Goal: Complete application form: Complete application form

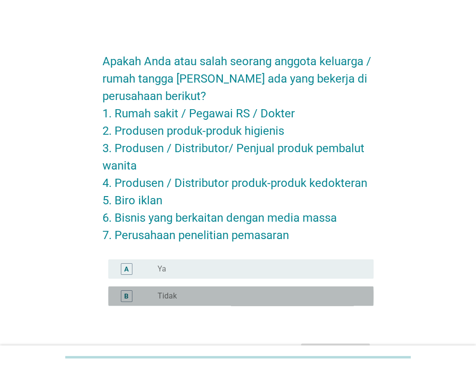
click at [225, 296] on div "radio_button_unchecked Tidak" at bounding box center [258, 297] width 201 height 10
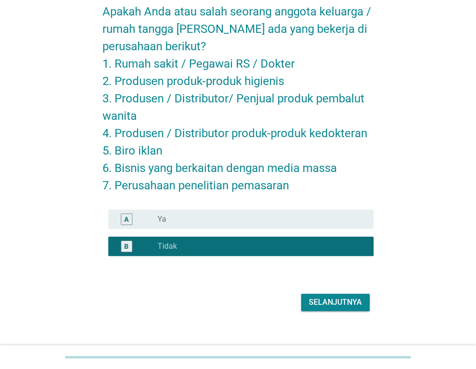
scroll to position [55, 0]
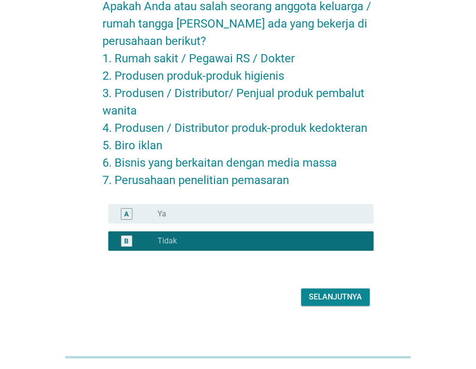
click at [318, 297] on div "Selanjutnya" at bounding box center [335, 298] width 53 height 12
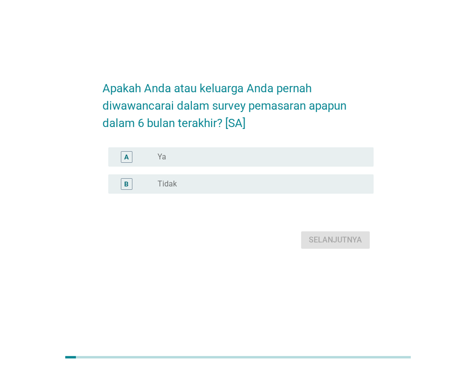
scroll to position [0, 0]
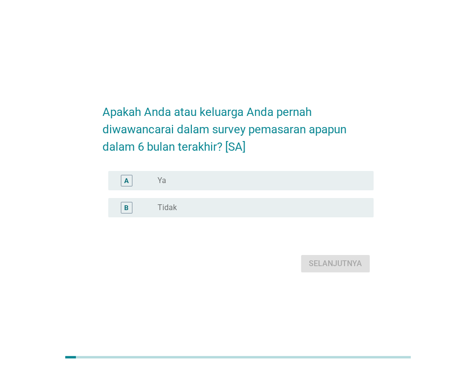
click at [255, 213] on div "radio_button_unchecked Tidak" at bounding box center [258, 208] width 201 height 10
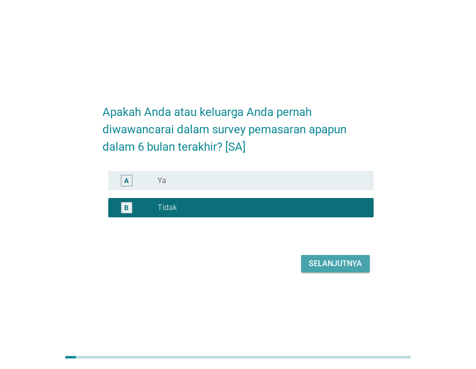
click at [337, 273] on button "Selanjutnya" at bounding box center [335, 263] width 69 height 17
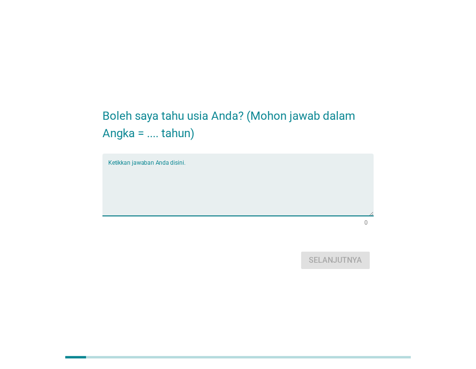
click at [176, 206] on textarea "Ketikkan jawaban Anda disini." at bounding box center [240, 190] width 265 height 51
type textarea "27"
click at [322, 276] on div "Boleh saya tahu usia Anda? (Mohon jawab dalam Angka = .... tahun) Ketikkan jawa…" at bounding box center [238, 185] width 287 height 190
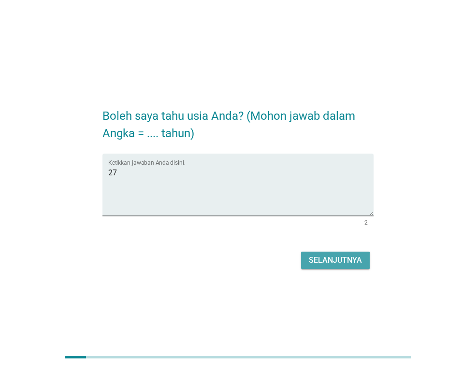
click at [323, 260] on div "Selanjutnya" at bounding box center [335, 261] width 53 height 12
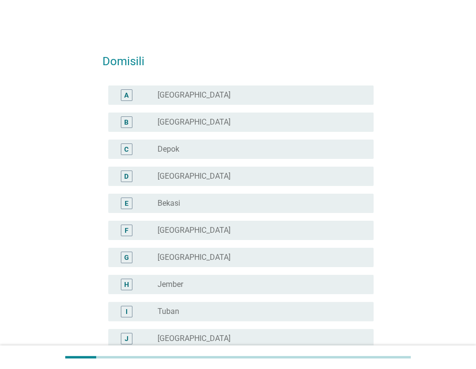
click at [191, 338] on div "radio_button_unchecked [GEOGRAPHIC_DATA]" at bounding box center [258, 339] width 201 height 10
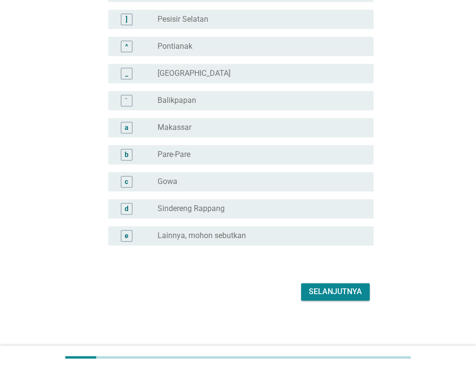
scroll to position [835, 0]
click at [299, 284] on div "Selanjutnya" at bounding box center [238, 291] width 271 height 23
click at [311, 295] on div "Selanjutnya" at bounding box center [335, 292] width 53 height 12
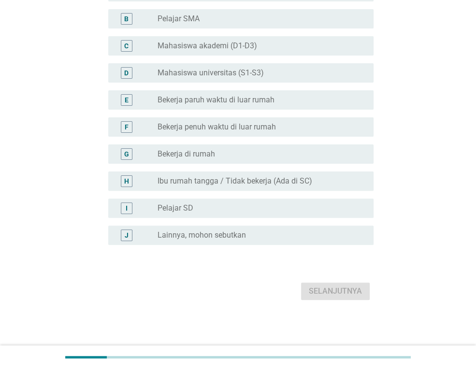
scroll to position [0, 0]
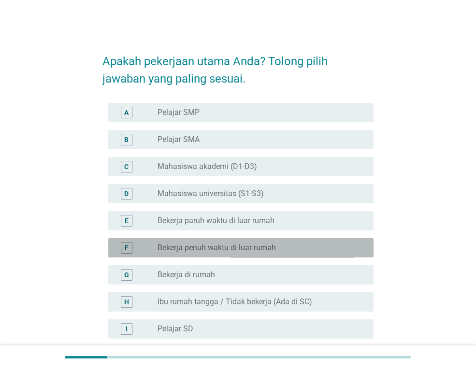
click at [235, 243] on label "Bekerja penuh waktu di luar rumah" at bounding box center [217, 248] width 118 height 10
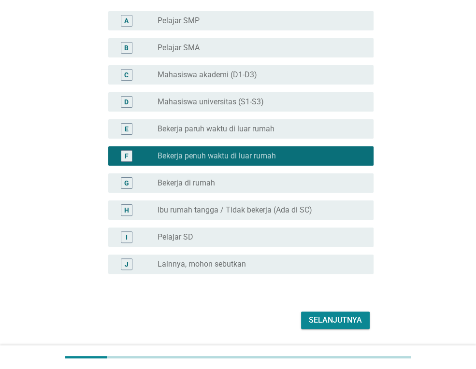
scroll to position [121, 0]
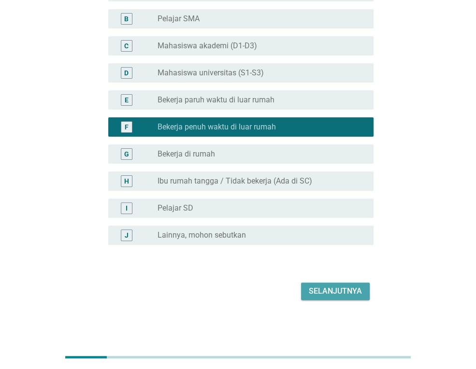
click at [328, 288] on div "Selanjutnya" at bounding box center [335, 292] width 53 height 12
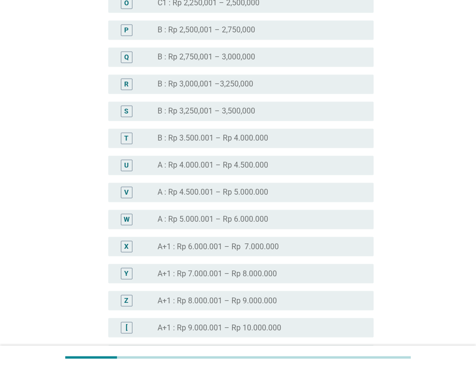
scroll to position [942, 0]
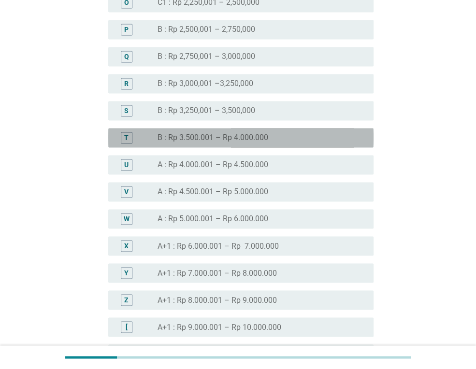
click at [254, 138] on label "B : Rp 3.500.001 – Rp 4.000.000" at bounding box center [213, 138] width 111 height 10
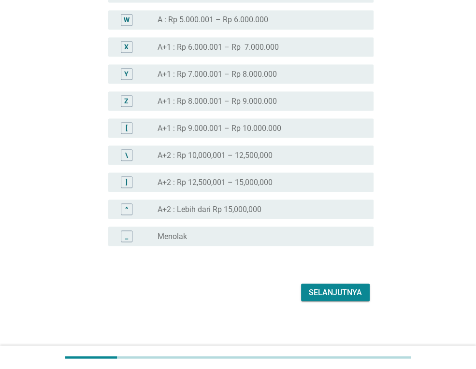
scroll to position [1142, 0]
click at [327, 292] on div "Selanjutnya" at bounding box center [335, 292] width 53 height 12
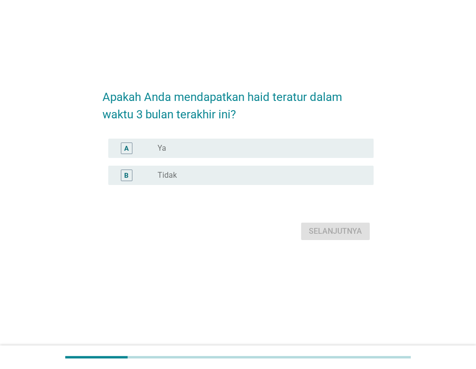
scroll to position [0, 0]
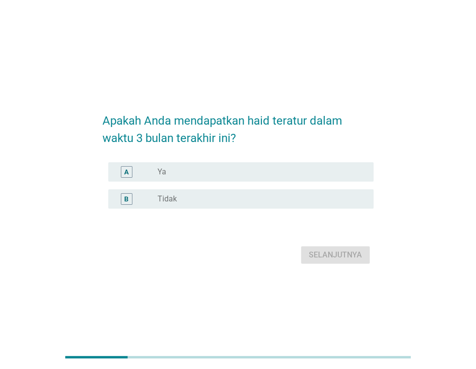
click at [220, 172] on div "radio_button_unchecked Ya" at bounding box center [258, 172] width 201 height 10
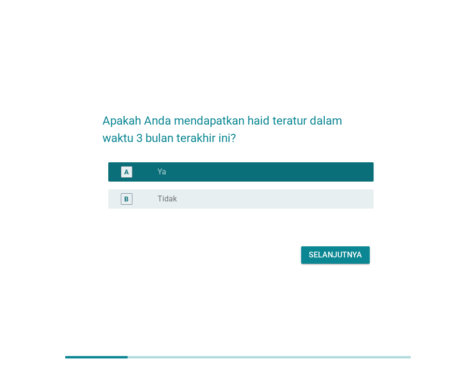
click at [323, 257] on div "Selanjutnya" at bounding box center [335, 255] width 53 height 12
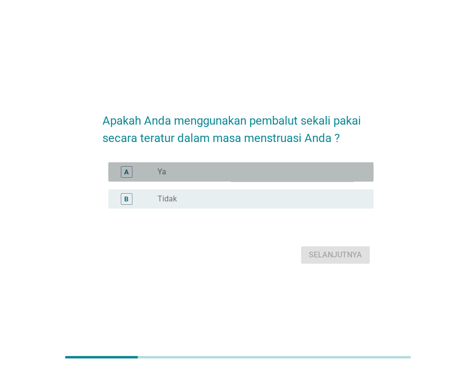
click at [271, 171] on div "radio_button_unchecked Ya" at bounding box center [258, 172] width 201 height 10
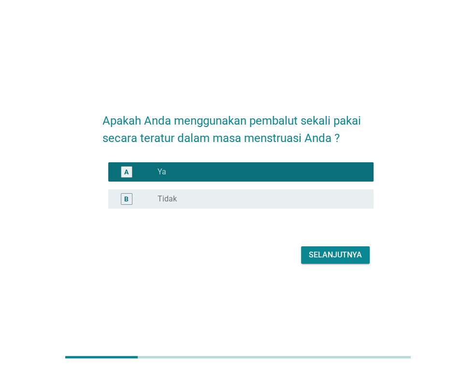
click at [319, 255] on div "Selanjutnya" at bounding box center [335, 255] width 53 height 12
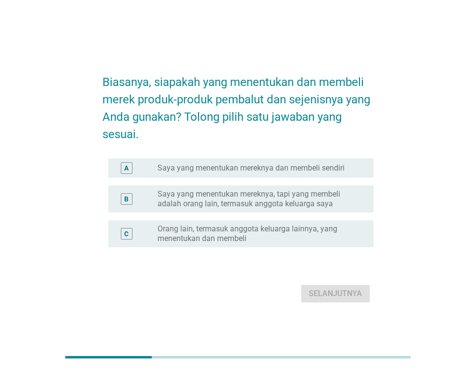
click at [290, 205] on label "Saya yang menentukan mereknya, tapi yang membeli adalah orang lain, termasuk an…" at bounding box center [258, 199] width 201 height 19
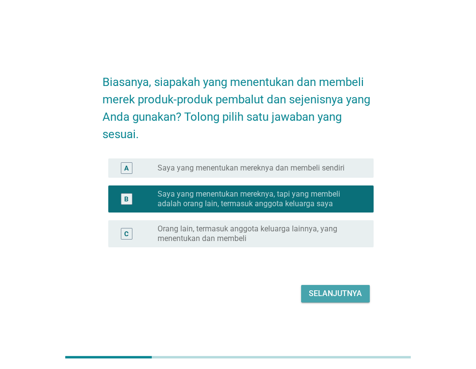
click at [338, 293] on div "Selanjutnya" at bounding box center [335, 294] width 53 height 12
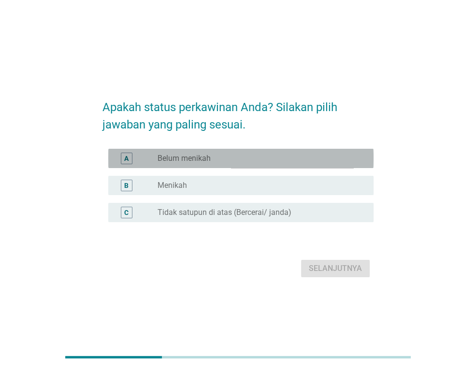
click at [228, 157] on div "radio_button_unchecked Belum menikah" at bounding box center [258, 159] width 201 height 10
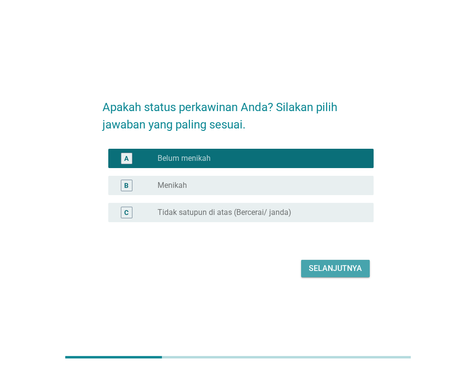
click at [325, 270] on div "Selanjutnya" at bounding box center [335, 269] width 53 height 12
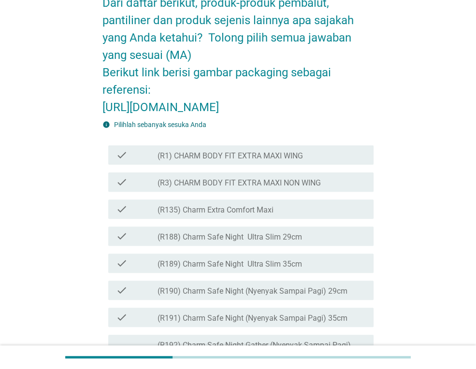
scroll to position [166, 0]
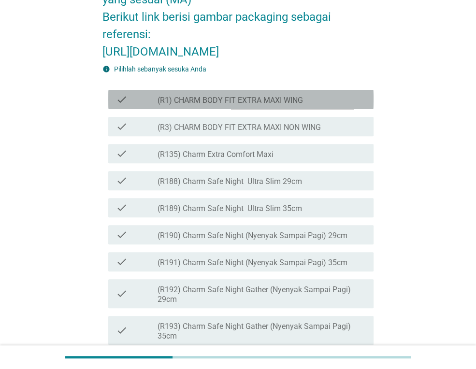
click at [276, 105] on label "(R1) CHARM BODY FIT EXTRA MAXI WING" at bounding box center [231, 101] width 146 height 10
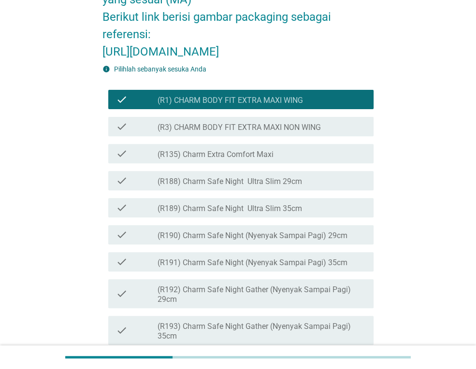
click at [276, 132] on label "(R3) CHARM BODY FIT EXTRA MAXI NON WING" at bounding box center [239, 128] width 163 height 10
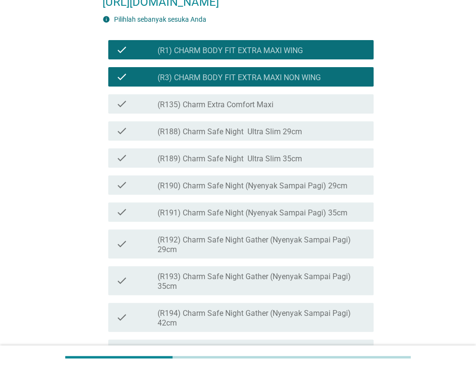
scroll to position [221, 0]
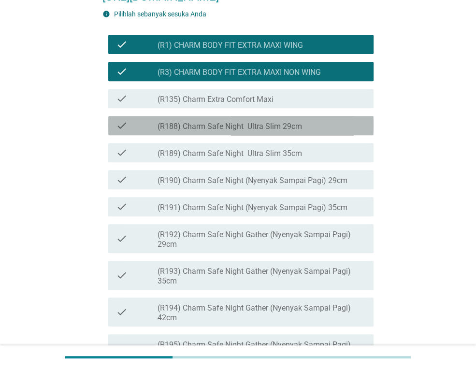
click at [256, 132] on label "(R188) Charm Safe Night Ultra Slim 29cm" at bounding box center [230, 127] width 145 height 10
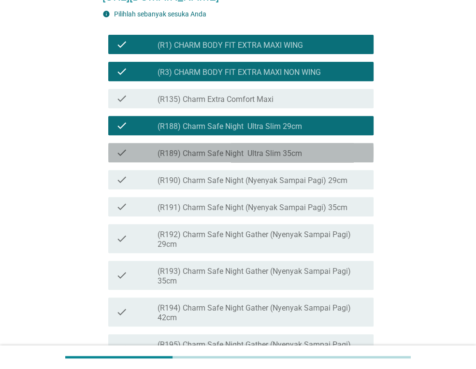
click at [257, 159] on label "(R189) Charm Safe Night Ultra Slim 35cm" at bounding box center [230, 154] width 145 height 10
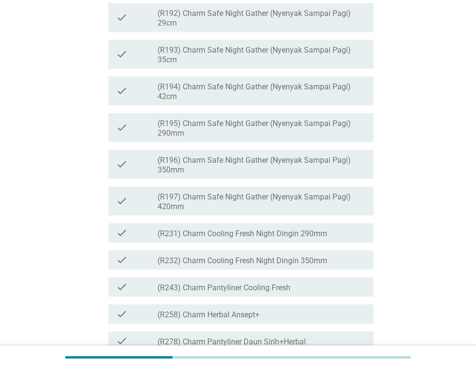
scroll to position [499, 0]
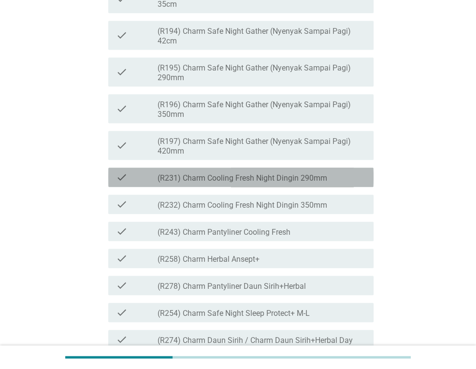
click at [260, 183] on label "(R231) Charm Cooling Fresh Night Dingin 290mm" at bounding box center [243, 179] width 170 height 10
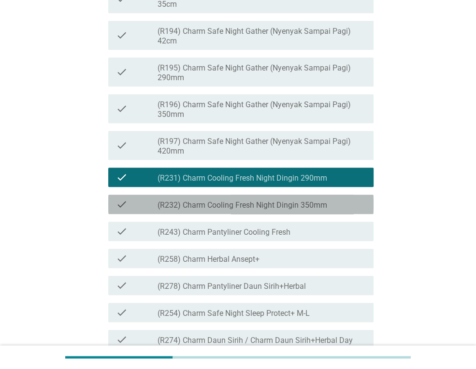
click at [265, 210] on label "(R232) Charm Cooling Fresh Night Dingin 350mm" at bounding box center [243, 206] width 170 height 10
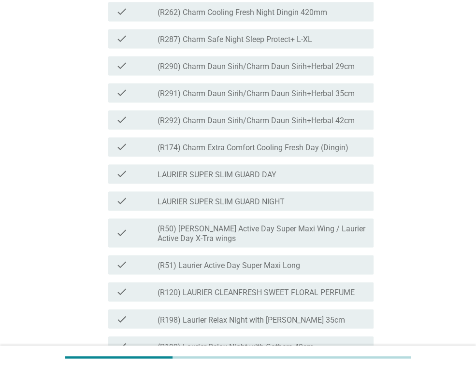
scroll to position [886, 0]
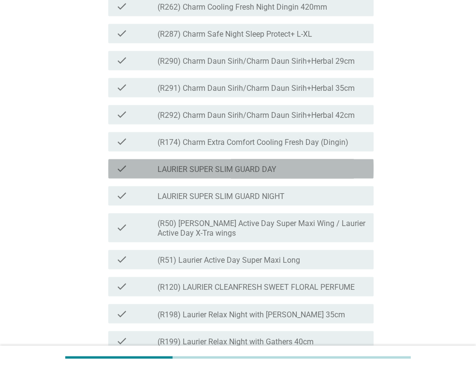
click at [282, 175] on div "check_box_outline_blank LAURIER SUPER SLIM GUARD DAY" at bounding box center [262, 169] width 208 height 12
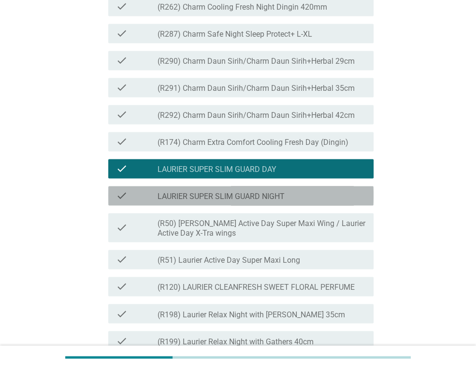
click at [280, 202] on label "LAURIER SUPER SLIM GUARD NIGHT" at bounding box center [221, 197] width 127 height 10
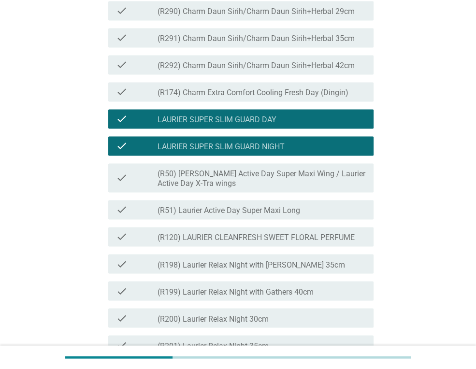
scroll to position [942, 0]
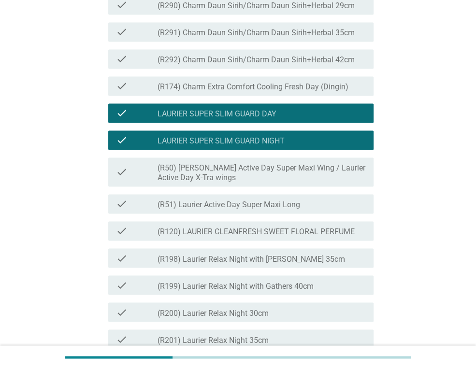
click at [280, 183] on label "(R50) [PERSON_NAME] Active Day Super Maxi Wing / Laurier Active Day X-Tra wings" at bounding box center [262, 172] width 208 height 19
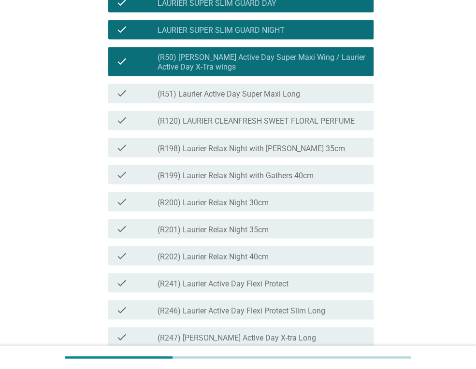
scroll to position [1108, 0]
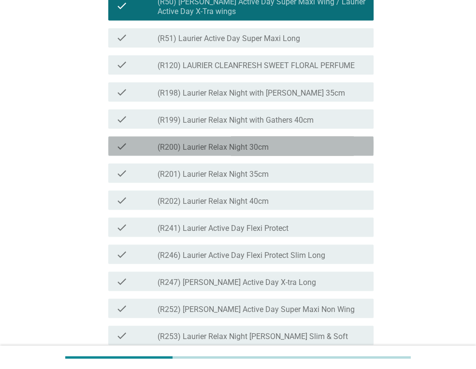
click at [264, 152] on label "(R200) Laurier Relax Night 30cm" at bounding box center [213, 147] width 111 height 10
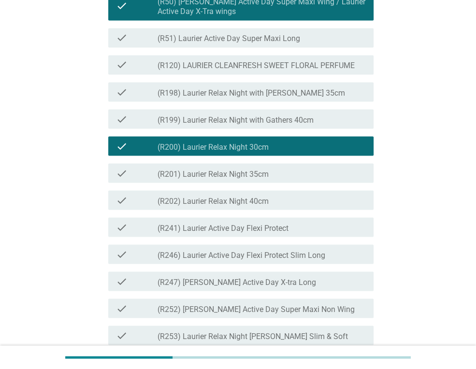
scroll to position [1163, 0]
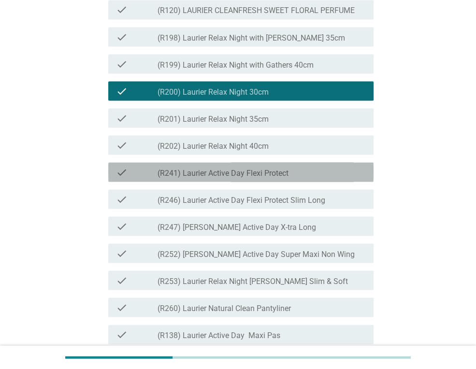
click at [274, 178] on label "(R241) Laurier Active Day Flexi Protect" at bounding box center [223, 173] width 131 height 10
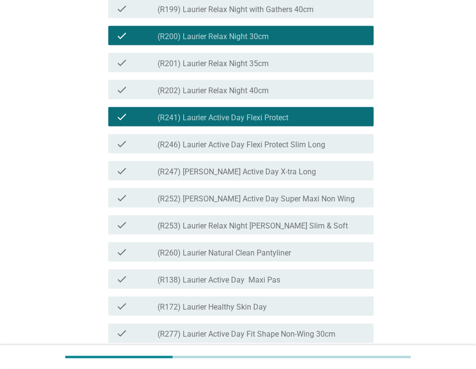
scroll to position [1219, 0]
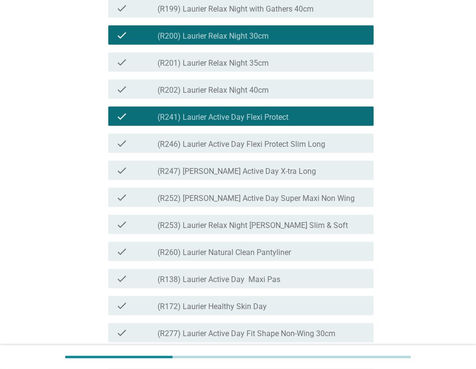
click at [248, 204] on label "(R252) [PERSON_NAME] Active Day Super Maxi Non Wing" at bounding box center [256, 199] width 197 height 10
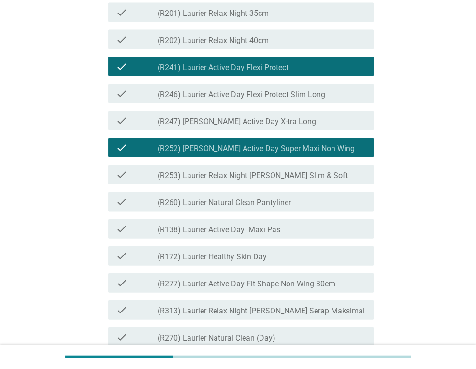
scroll to position [1275, 0]
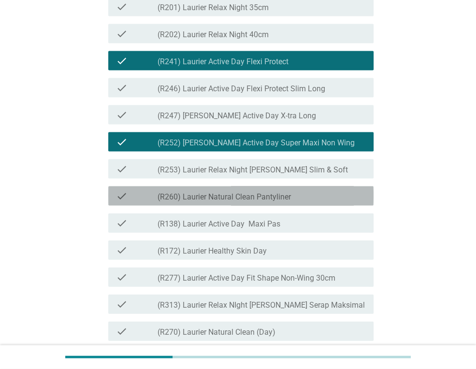
click at [264, 202] on label "(R260) Laurier Natural Clean Pantyliner" at bounding box center [224, 197] width 133 height 10
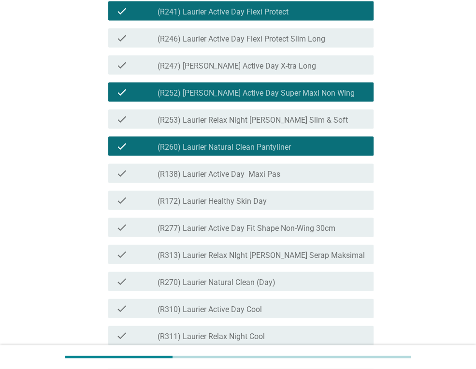
scroll to position [1330, 0]
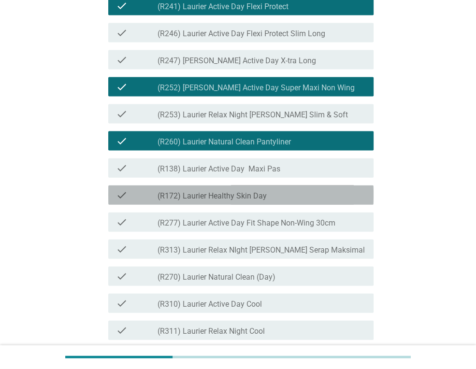
click at [255, 201] on label "(R172) Laurier Healthy Skin Day" at bounding box center [212, 196] width 109 height 10
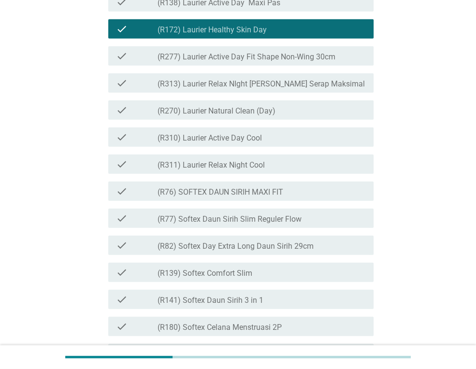
scroll to position [1551, 0]
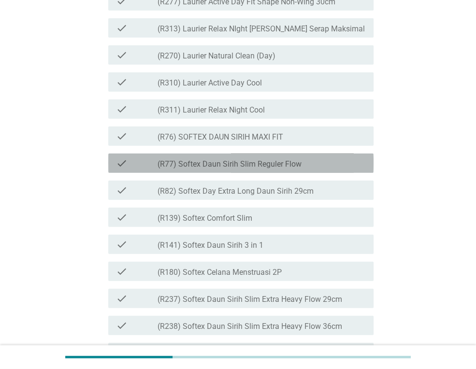
click at [277, 169] on label "(R77) Softex Daun Sirih Slim Reguler Flow" at bounding box center [230, 165] width 144 height 10
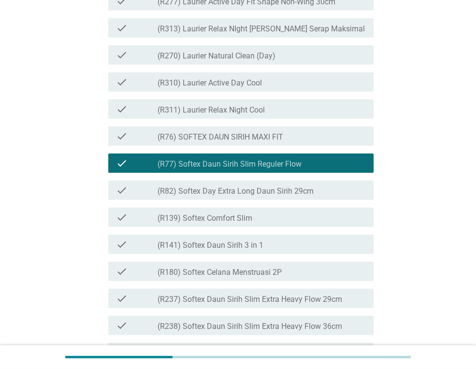
scroll to position [1607, 0]
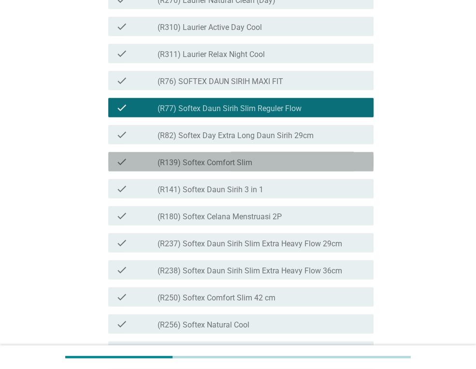
click at [263, 168] on div "check_box_outline_blank (R139) Softex Comfort Slim" at bounding box center [262, 162] width 208 height 12
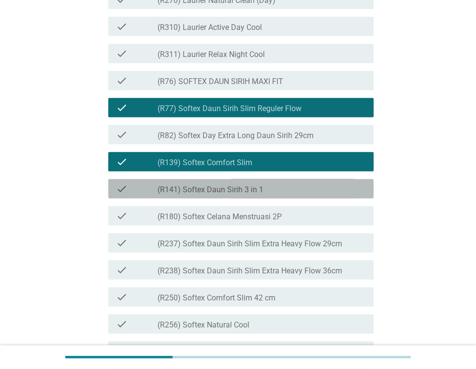
click at [262, 195] on label "(R141) Softex Daun Sirih 3 in 1" at bounding box center [211, 190] width 106 height 10
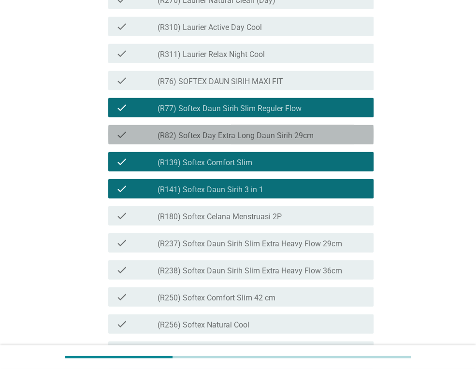
click at [276, 141] on label "(R82) Softex Day Extra Long Daun Sirih 29cm" at bounding box center [236, 136] width 156 height 10
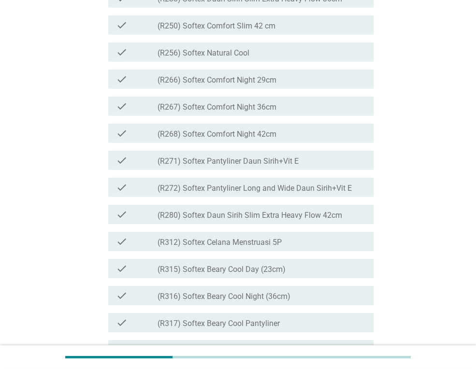
scroll to position [1884, 0]
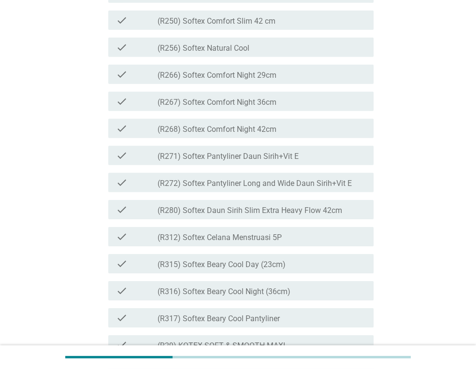
click at [236, 161] on label "(R271) Softex Pantyliner Daun Sirih+Vit E" at bounding box center [228, 157] width 141 height 10
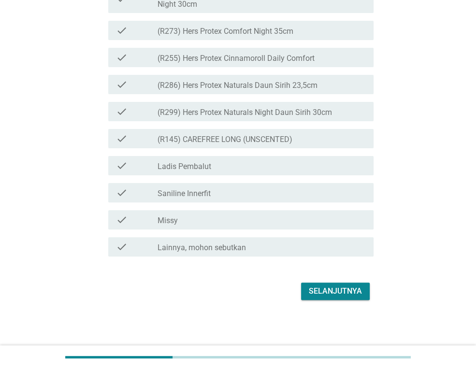
scroll to position [2541, 0]
click at [313, 289] on div "Selanjutnya" at bounding box center [335, 292] width 53 height 12
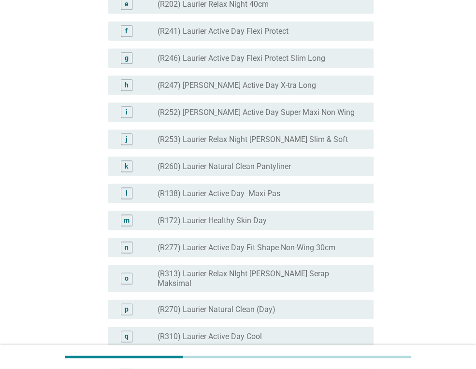
scroll to position [1219, 0]
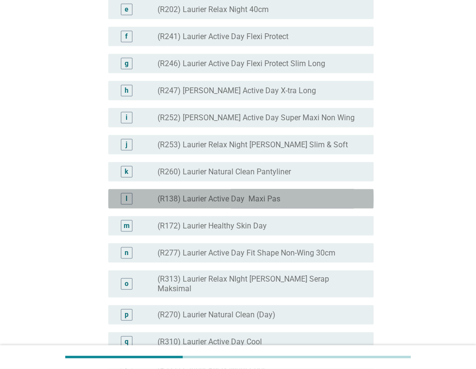
click at [239, 204] on label "(R138) Laurier Active Day Maxi Pas" at bounding box center [219, 199] width 123 height 10
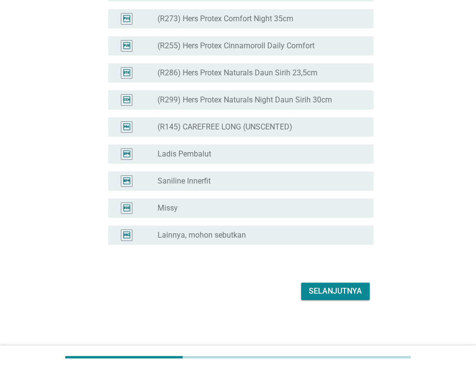
scroll to position [2477, 0]
click at [320, 288] on div "Selanjutnya" at bounding box center [335, 292] width 53 height 12
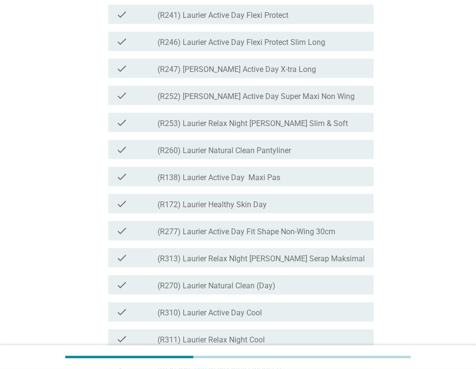
scroll to position [1275, 0]
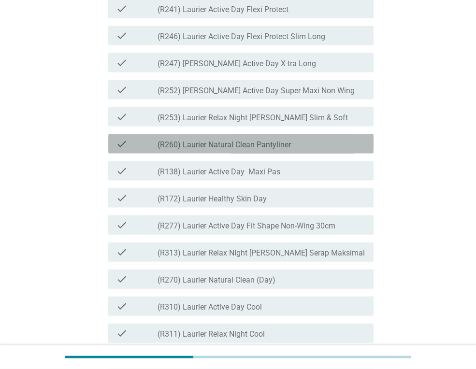
click at [273, 150] on label "(R260) Laurier Natural Clean Pantyliner" at bounding box center [224, 145] width 133 height 10
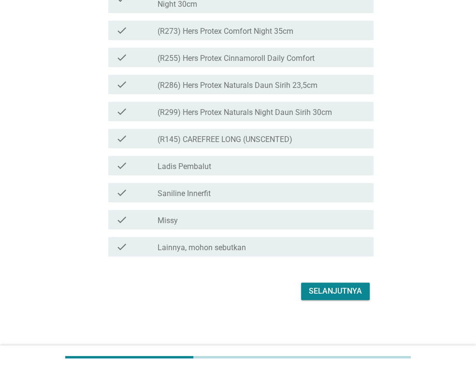
scroll to position [2489, 0]
click at [330, 295] on div "Selanjutnya" at bounding box center [335, 292] width 53 height 12
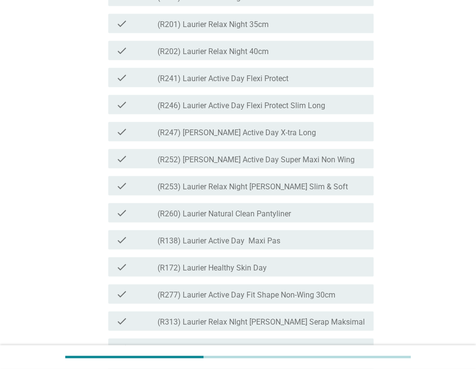
scroll to position [1219, 0]
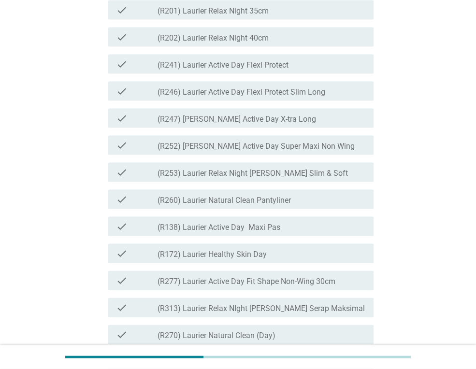
click at [292, 205] on div "check_box_outline_blank (R260) Laurier Natural Clean Pantyliner" at bounding box center [262, 200] width 208 height 12
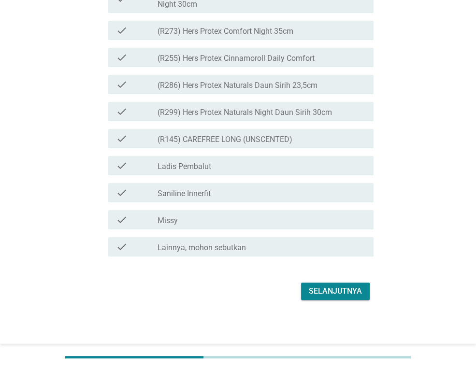
scroll to position [2489, 0]
click at [331, 298] on button "Selanjutnya" at bounding box center [335, 291] width 69 height 17
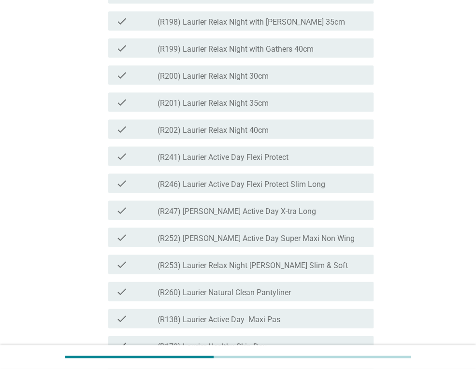
scroll to position [1219, 0]
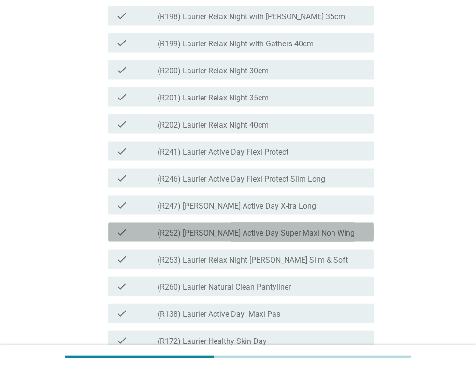
click at [251, 238] on label "(R252) [PERSON_NAME] Active Day Super Maxi Non Wing" at bounding box center [256, 234] width 197 height 10
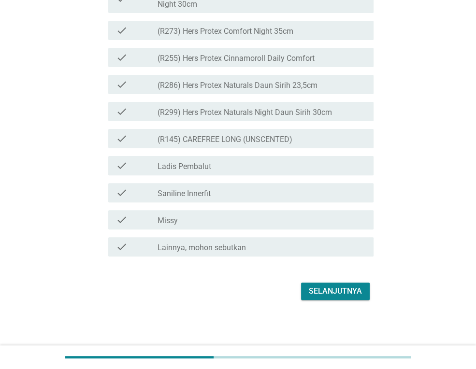
scroll to position [2576, 0]
click at [344, 295] on div "Selanjutnya" at bounding box center [335, 292] width 53 height 12
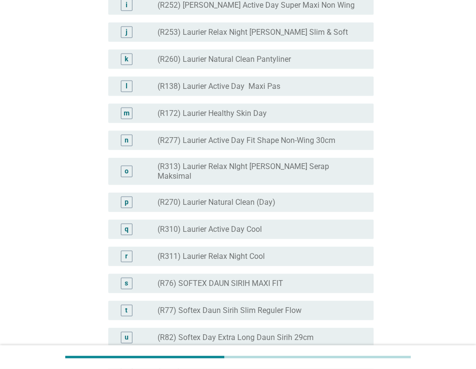
scroll to position [1330, 0]
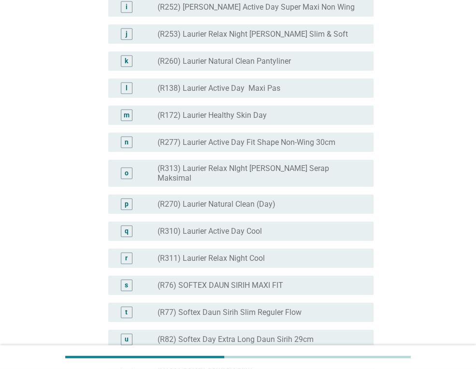
click at [279, 66] on label "(R260) Laurier Natural Clean Pantyliner" at bounding box center [224, 62] width 133 height 10
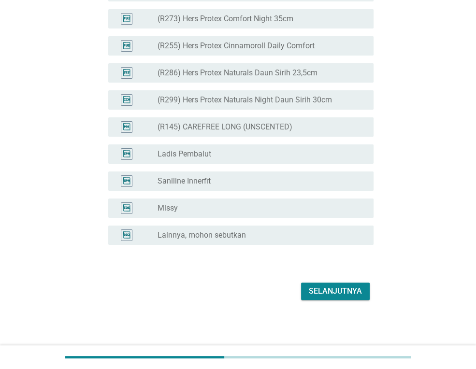
scroll to position [2477, 0]
click at [319, 293] on div "Selanjutnya" at bounding box center [335, 292] width 53 height 12
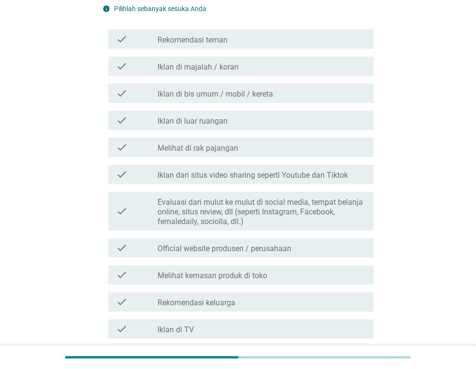
scroll to position [111, 0]
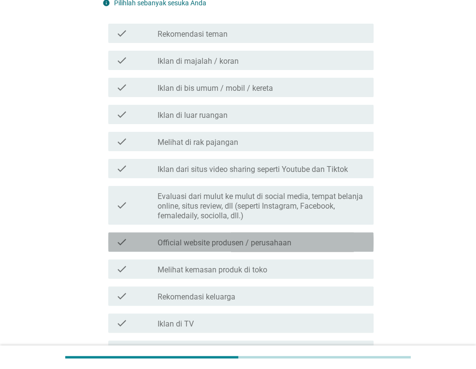
click at [255, 244] on label "Official website produsen / perusahaan" at bounding box center [225, 243] width 134 height 10
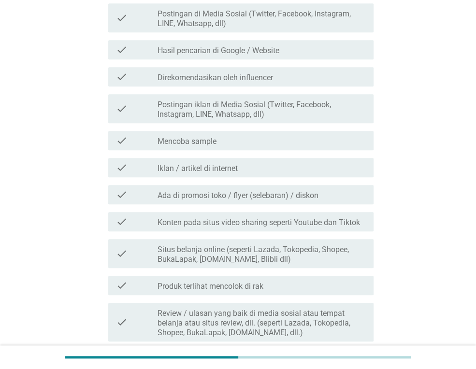
scroll to position [554, 0]
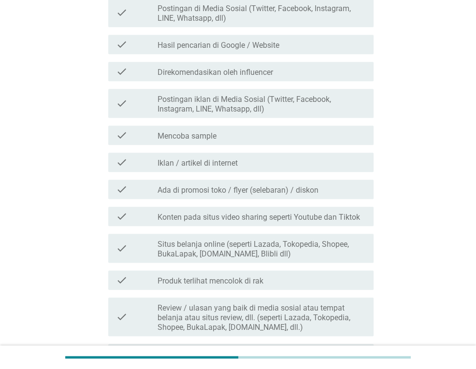
click at [263, 249] on label "Situs belanja online (seperti Lazada, Tokopedia, Shopee, BukaLapak, [DOMAIN_NAM…" at bounding box center [262, 249] width 208 height 19
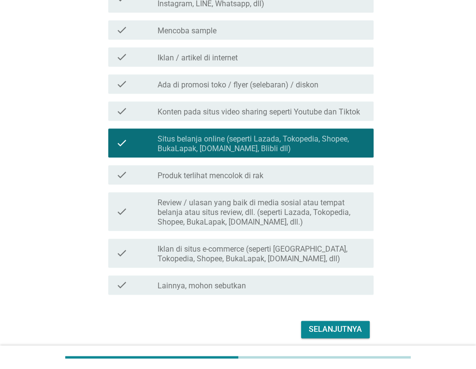
scroll to position [665, 0]
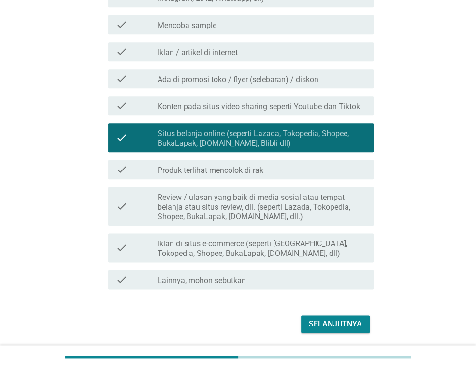
click at [317, 323] on div "Selanjutnya" at bounding box center [335, 325] width 53 height 12
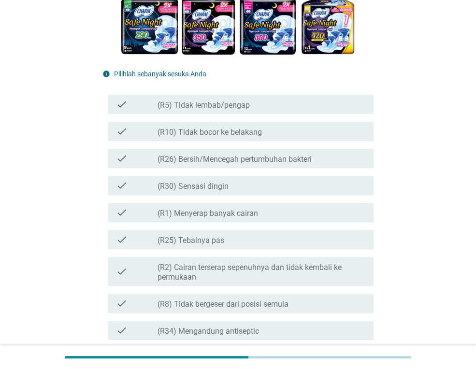
scroll to position [166, 0]
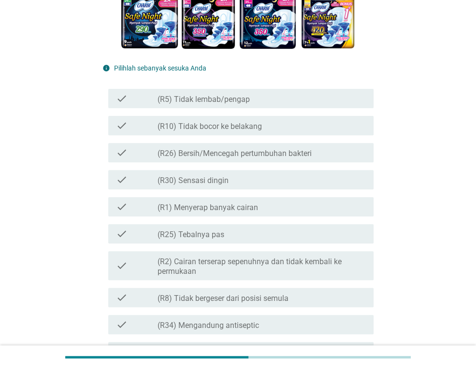
click at [257, 213] on div "check check_box_outline_blank (R1) Menyerap banyak cairan" at bounding box center [240, 206] width 265 height 19
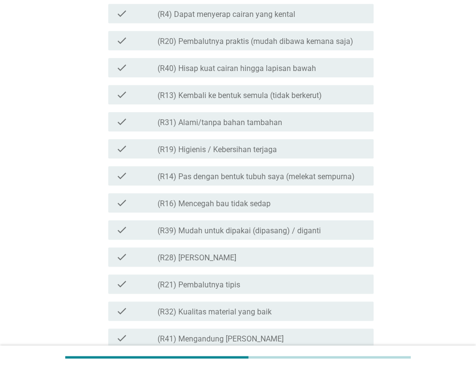
scroll to position [665, 0]
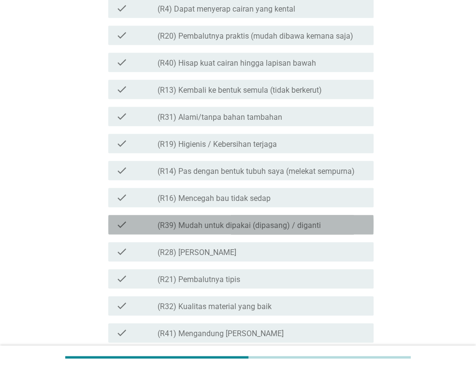
click at [290, 221] on label "(R39) Mudah untuk dipakai (dipasang) / diganti" at bounding box center [239, 226] width 163 height 10
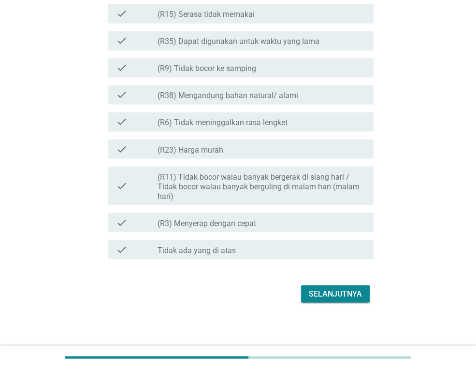
scroll to position [1041, 0]
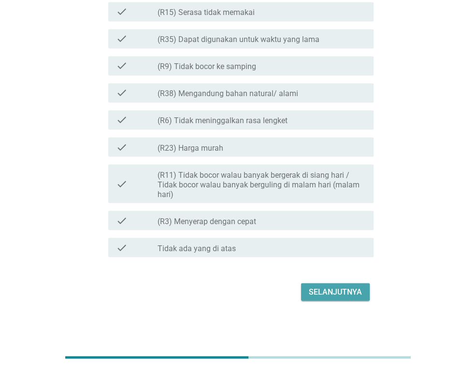
click at [323, 292] on div "Selanjutnya" at bounding box center [335, 292] width 53 height 12
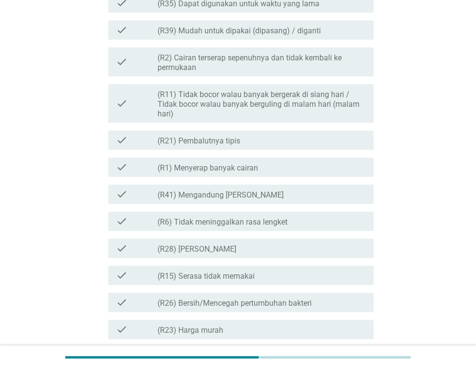
scroll to position [443, 0]
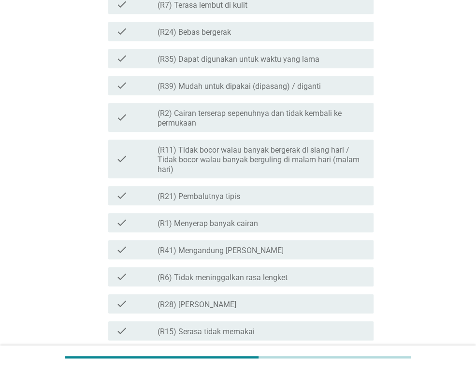
click at [240, 242] on div "check check_box_outline_blank (R41) Mengandung Daun Sirih" at bounding box center [240, 249] width 265 height 19
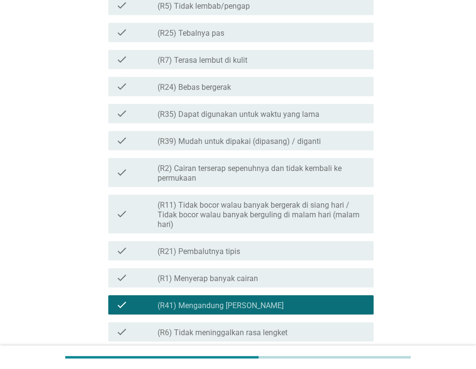
scroll to position [333, 0]
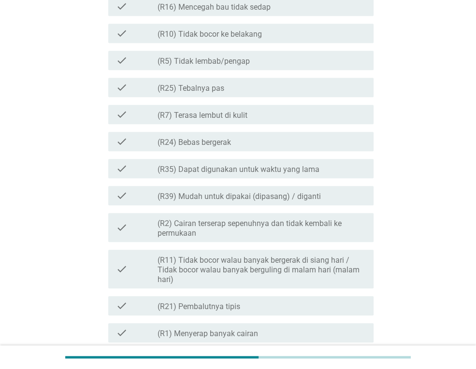
click at [242, 199] on label "(R39) Mudah untuk dipakai (dipasang) / diganti" at bounding box center [239, 197] width 163 height 10
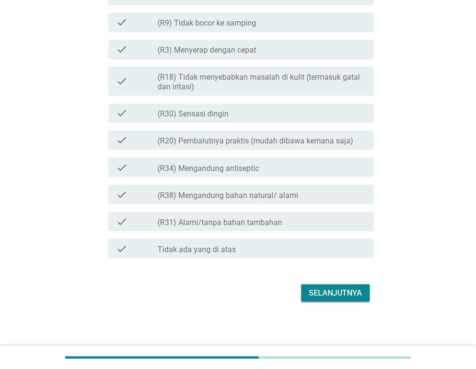
scroll to position [1034, 0]
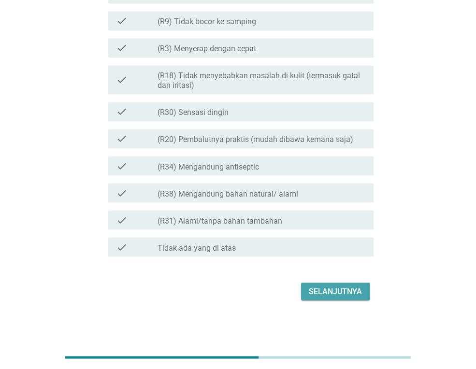
click at [345, 294] on div "Selanjutnya" at bounding box center [335, 292] width 53 height 12
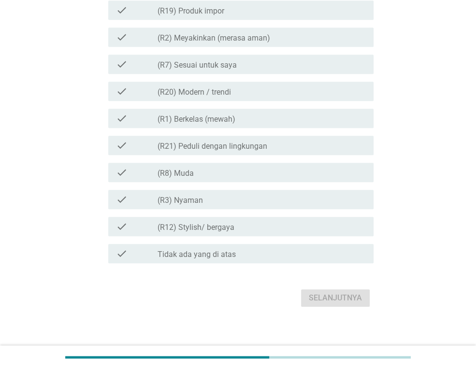
scroll to position [561, 0]
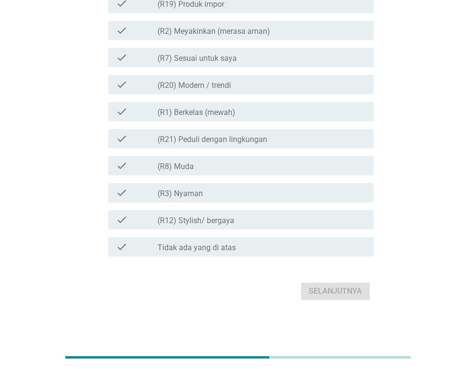
click at [267, 251] on div "check_box Tidak ada yang di atas" at bounding box center [262, 247] width 208 height 12
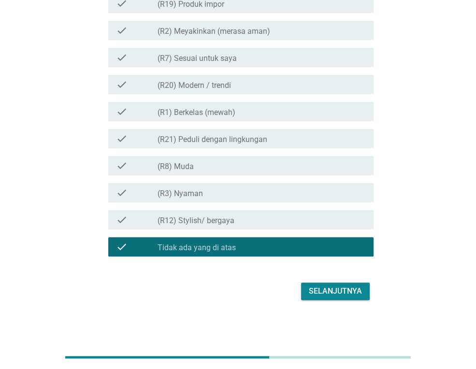
click at [342, 292] on div "Selanjutnya" at bounding box center [335, 292] width 53 height 12
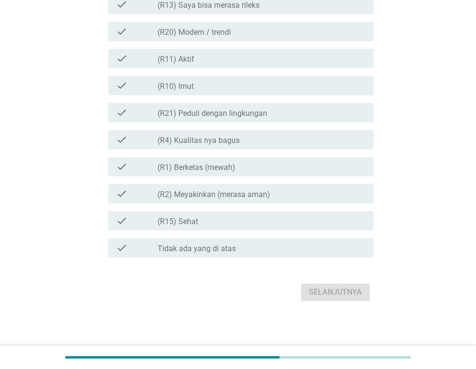
scroll to position [552, 0]
click at [259, 251] on div "check_box Tidak ada yang di atas" at bounding box center [262, 247] width 208 height 12
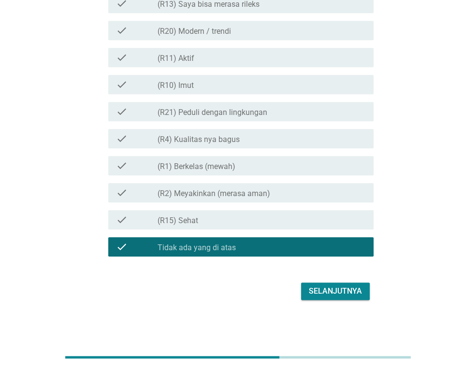
click at [331, 298] on button "Selanjutnya" at bounding box center [335, 291] width 69 height 17
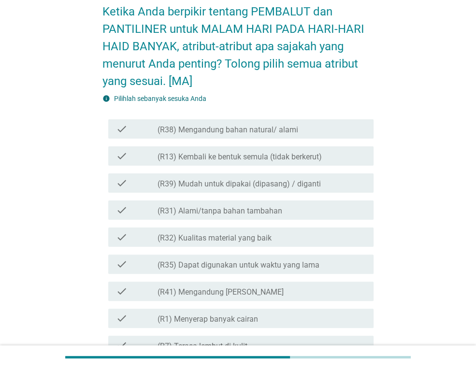
scroll to position [55, 0]
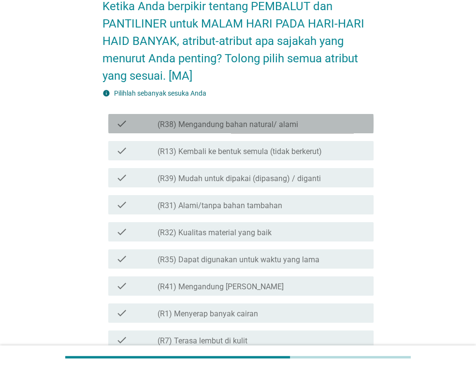
click at [298, 122] on div "check_box_outline_blank (R38) Mengandung bahan natural/ alami" at bounding box center [262, 124] width 208 height 12
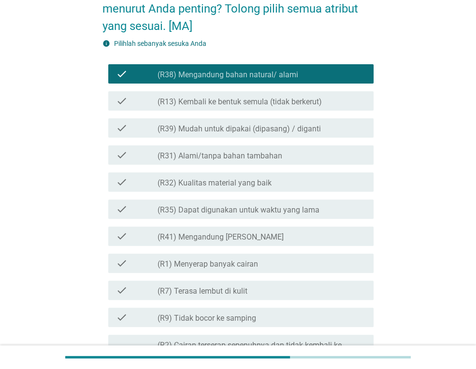
scroll to position [111, 0]
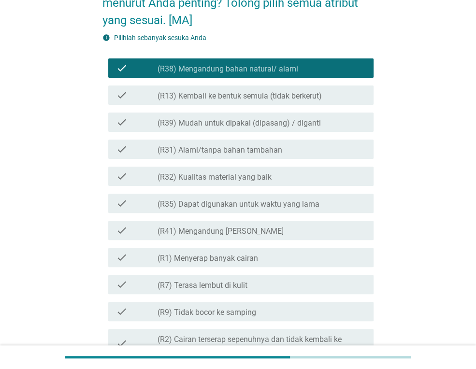
click at [285, 124] on label "(R39) Mudah untuk dipakai (dipasang) / diganti" at bounding box center [239, 123] width 163 height 10
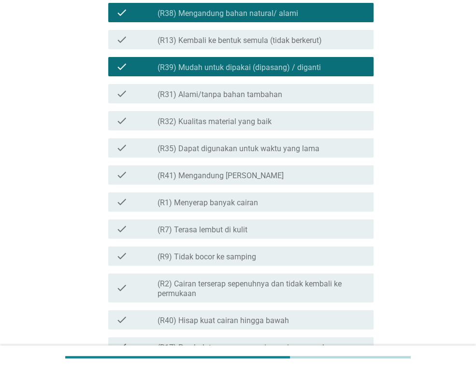
scroll to position [221, 0]
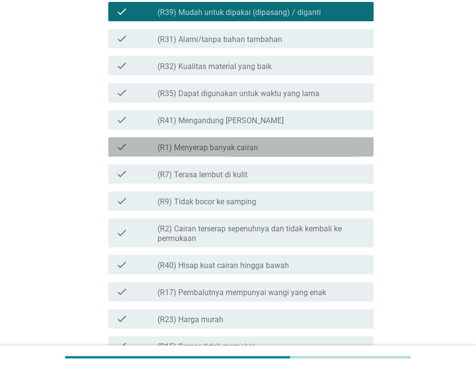
click at [281, 146] on div "check_box_outline_blank (R1) Menyerap banyak cairan" at bounding box center [262, 147] width 208 height 12
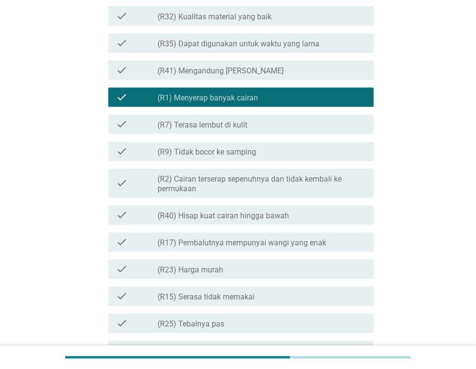
scroll to position [277, 0]
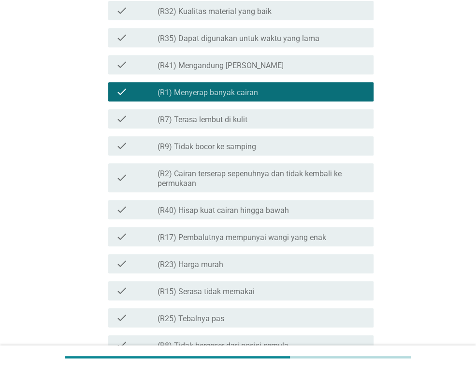
click at [275, 148] on div "check_box_outline_blank (R9) Tidak bocor ke samping" at bounding box center [262, 146] width 208 height 12
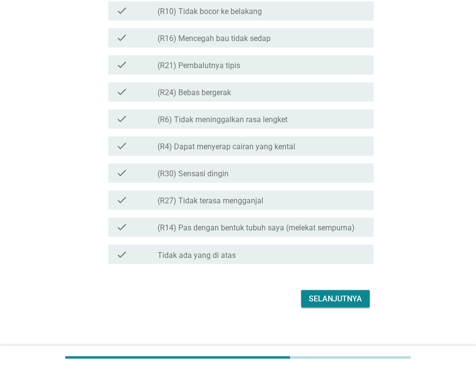
scroll to position [955, 0]
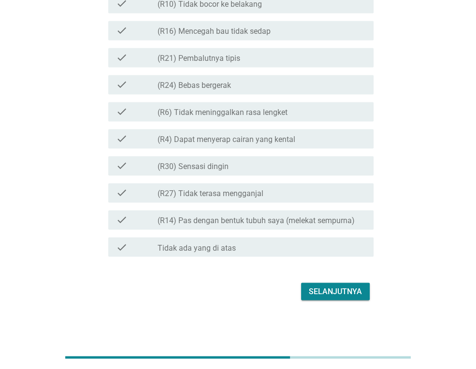
click at [337, 287] on div "Selanjutnya" at bounding box center [335, 292] width 53 height 12
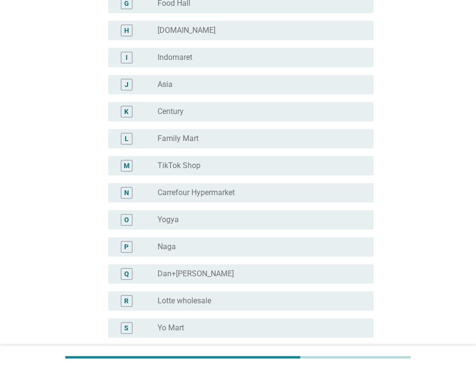
scroll to position [277, 0]
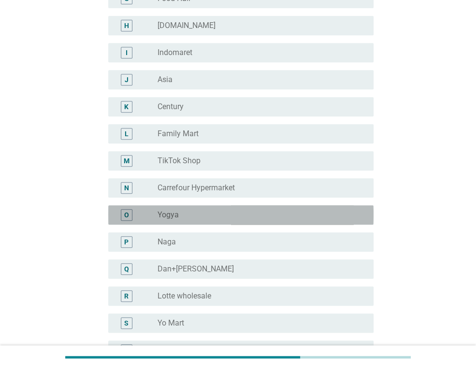
click at [193, 218] on div "radio_button_unchecked Yogya" at bounding box center [258, 215] width 201 height 10
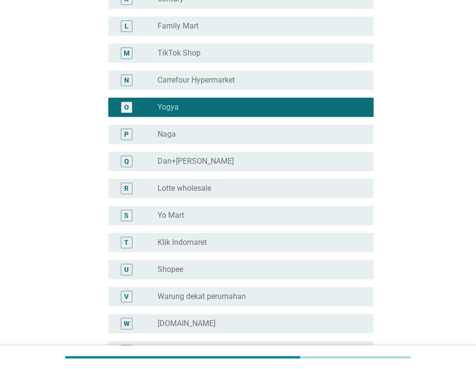
scroll to position [388, 0]
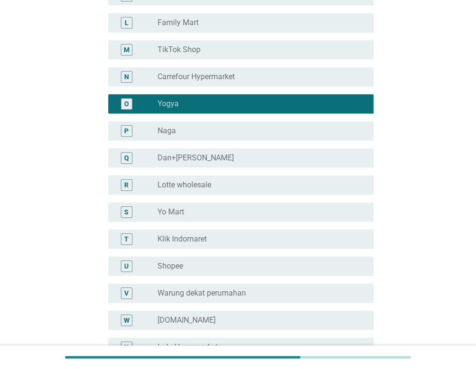
click at [206, 265] on div "radio_button_unchecked Shopee" at bounding box center [258, 267] width 201 height 10
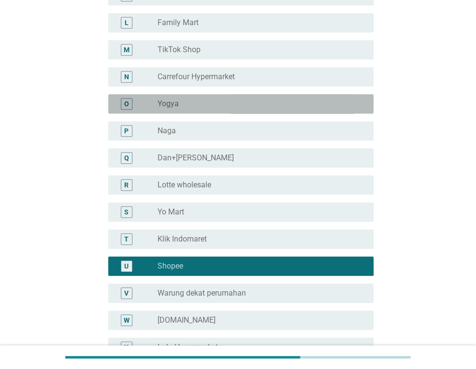
click at [198, 103] on div "radio_button_unchecked Yogya" at bounding box center [258, 104] width 201 height 10
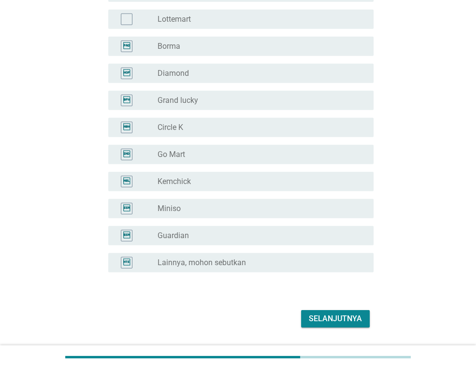
scroll to position [1773, 0]
click at [337, 314] on div "Selanjutnya" at bounding box center [335, 318] width 53 height 12
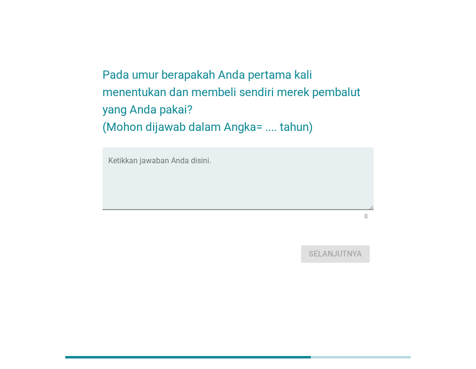
scroll to position [0, 0]
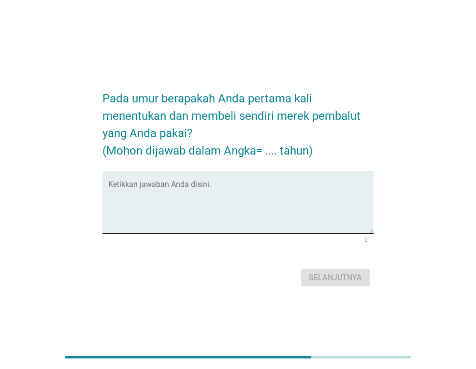
click at [222, 193] on textarea "Ketikkan jawaban Anda disini." at bounding box center [240, 208] width 265 height 51
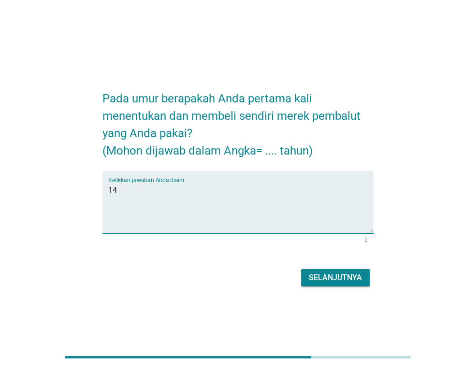
type textarea "14"
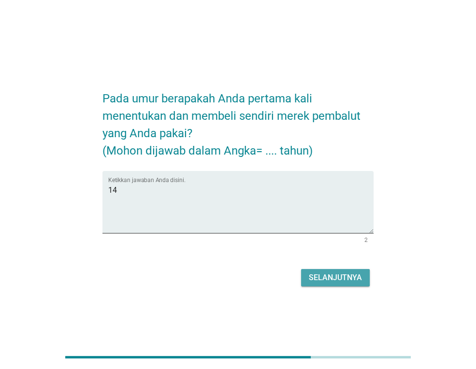
click at [329, 280] on div "Selanjutnya" at bounding box center [335, 278] width 53 height 12
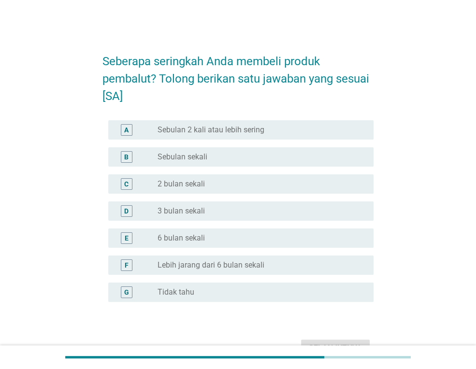
click at [222, 157] on div "radio_button_unchecked Sebulan sekali" at bounding box center [258, 157] width 201 height 10
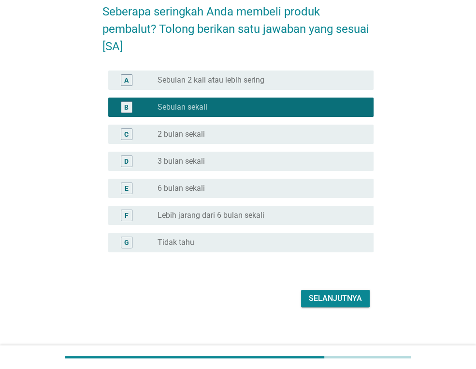
scroll to position [55, 0]
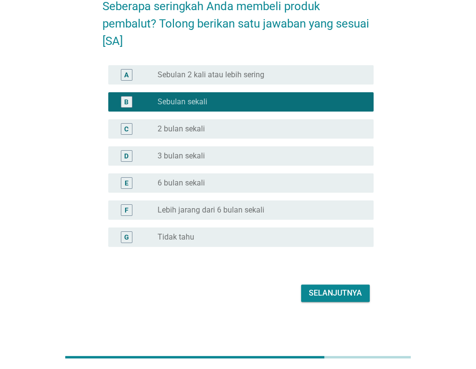
click at [340, 293] on div "Selanjutnya" at bounding box center [335, 294] width 53 height 12
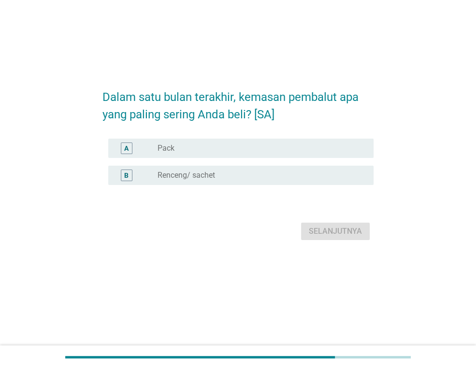
scroll to position [0, 0]
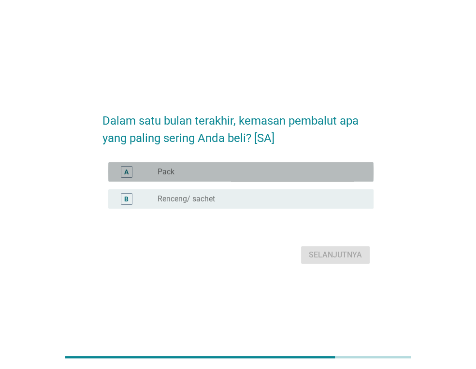
click at [191, 172] on div "radio_button_unchecked Pack" at bounding box center [258, 172] width 201 height 10
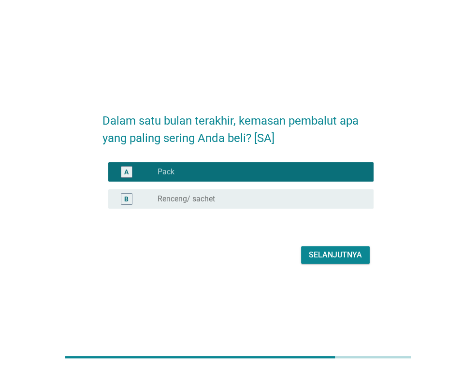
click at [325, 255] on div "Selanjutnya" at bounding box center [335, 255] width 53 height 12
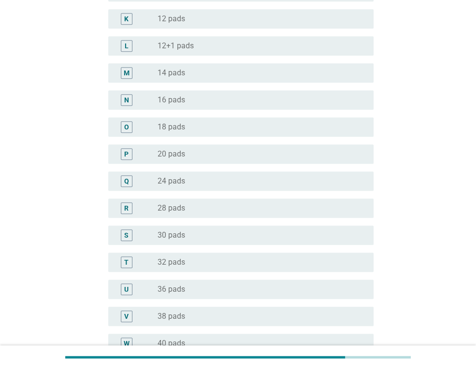
scroll to position [388, 0]
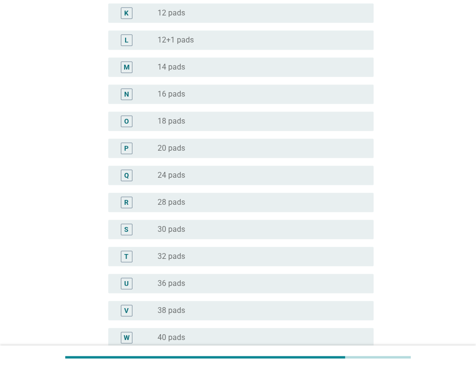
click at [193, 227] on div "radio_button_unchecked 30 pads" at bounding box center [258, 230] width 201 height 10
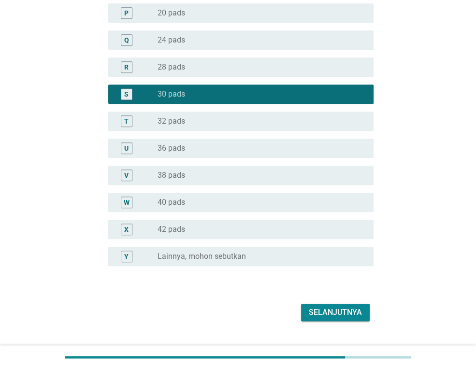
scroll to position [544, 0]
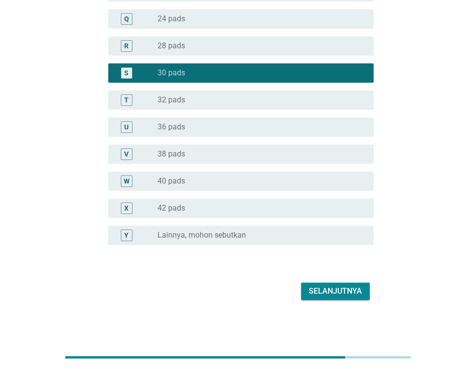
click at [331, 288] on div "Selanjutnya" at bounding box center [335, 292] width 53 height 12
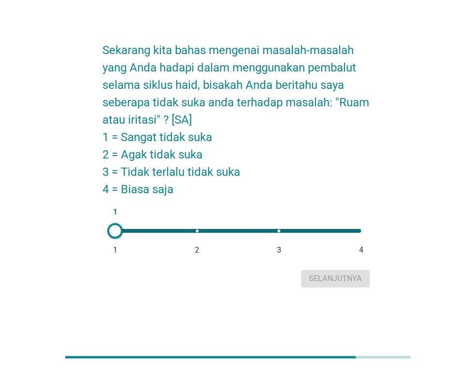
scroll to position [0, 0]
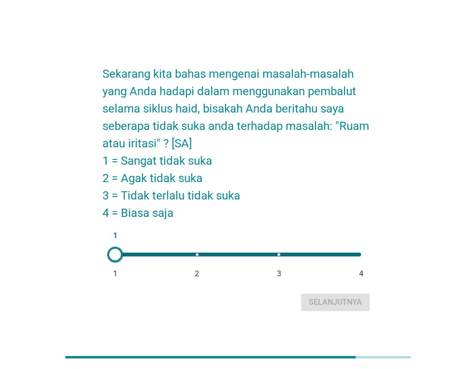
click at [199, 255] on div "1 1 2 3 4" at bounding box center [238, 255] width 246 height 4
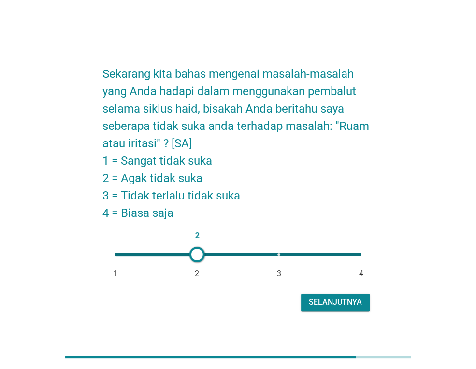
click at [331, 306] on div "Selanjutnya" at bounding box center [335, 303] width 53 height 12
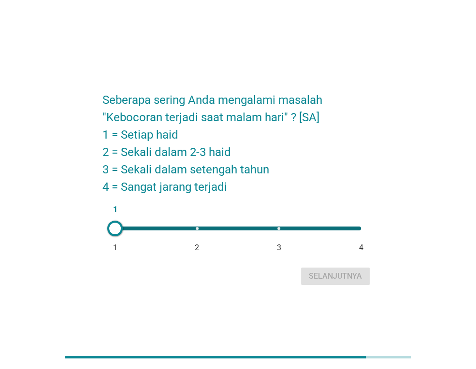
click at [360, 230] on div "1 1 2 3 4" at bounding box center [238, 229] width 246 height 4
type input "4"
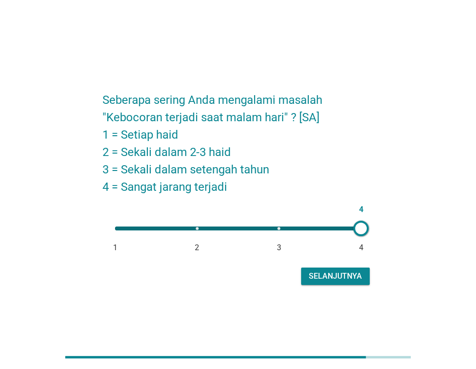
click at [352, 264] on form "Seberapa sering Anda mengalami masalah "Kebocoran terjadi saat malam hari" ? [S…" at bounding box center [238, 185] width 271 height 206
click at [350, 273] on div "Selanjutnya" at bounding box center [335, 277] width 53 height 12
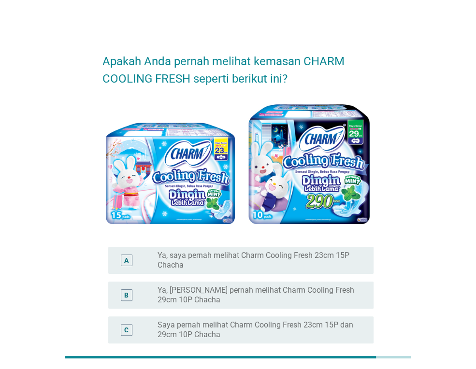
scroll to position [55, 0]
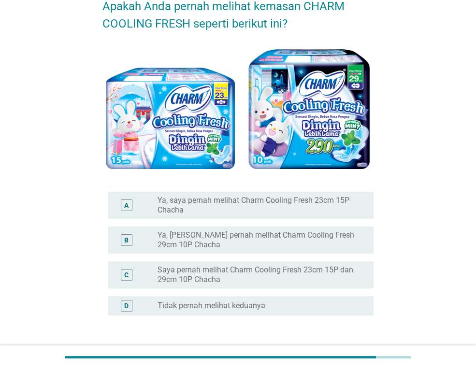
click at [246, 311] on div "radio_button_unchecked Tidak pernah melihat keduanya" at bounding box center [262, 306] width 208 height 12
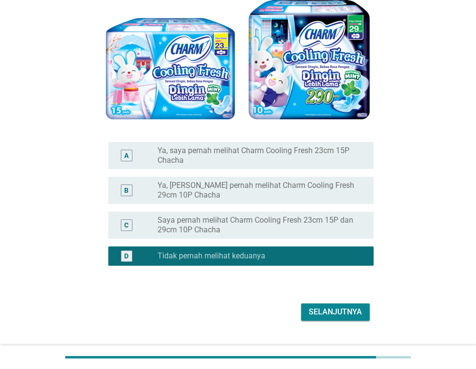
scroll to position [111, 0]
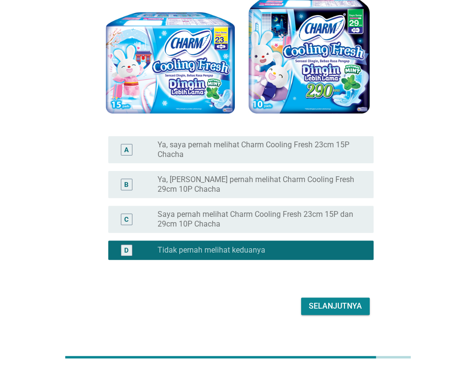
click at [325, 309] on div "Selanjutnya" at bounding box center [335, 307] width 53 height 12
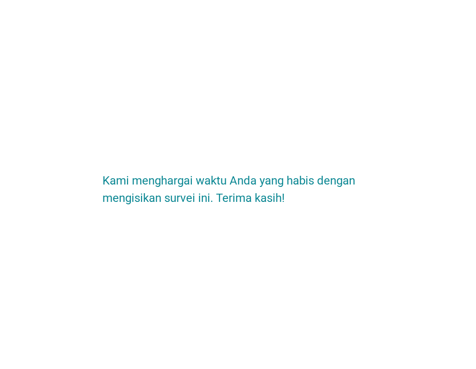
scroll to position [0, 0]
